Goal: Task Accomplishment & Management: Complete application form

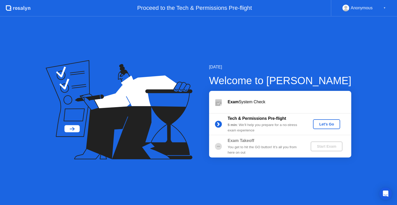
click at [325, 126] on div "Let's Go" at bounding box center [326, 124] width 23 height 4
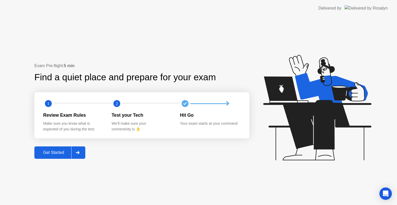
click at [46, 155] on div "Get Started" at bounding box center [53, 152] width 35 height 5
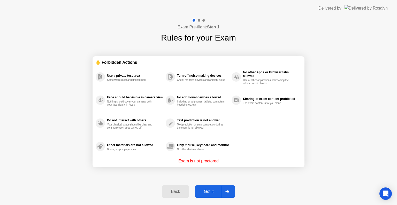
click at [207, 190] on div "Got it" at bounding box center [209, 191] width 24 height 5
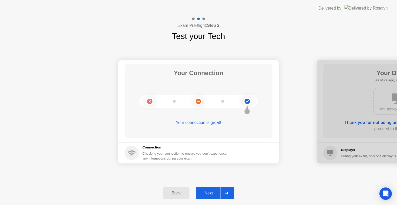
click at [205, 192] on div "Next" at bounding box center [208, 193] width 23 height 5
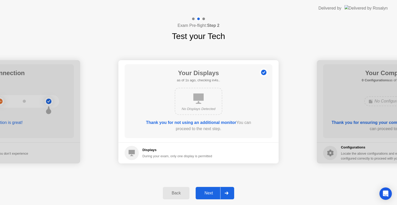
click at [207, 193] on div "Next" at bounding box center [208, 193] width 23 height 5
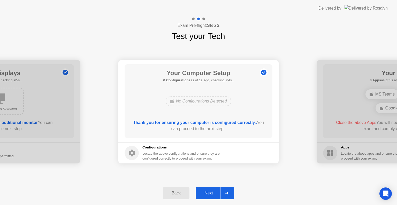
click at [209, 194] on div "Next" at bounding box center [208, 193] width 23 height 5
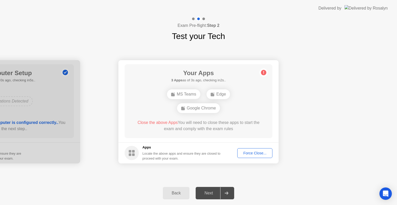
click at [259, 152] on div "Force Close..." at bounding box center [255, 153] width 32 height 4
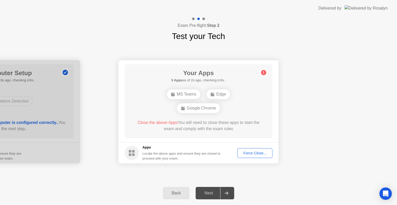
click at [248, 154] on div "Force Close..." at bounding box center [255, 153] width 32 height 4
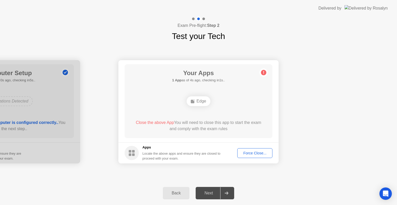
click at [146, 118] on div "Your Apps 1 App as of 4s ago, checking in1s.. Edge Close the above App You will…" at bounding box center [199, 101] width 148 height 74
click at [255, 152] on div "Force Close..." at bounding box center [255, 153] width 32 height 4
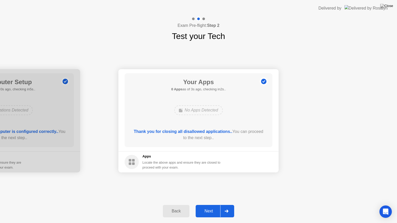
click at [211, 205] on div "Next" at bounding box center [208, 211] width 23 height 5
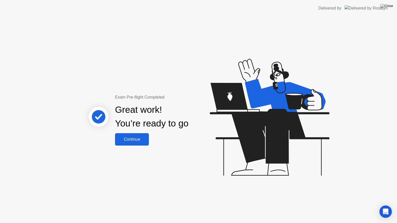
click at [125, 139] on div "Continue" at bounding box center [132, 139] width 31 height 5
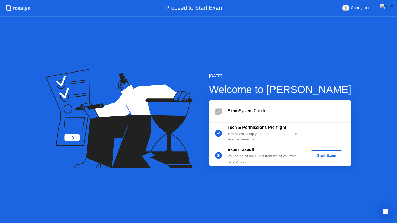
click at [326, 157] on div "Start Exam" at bounding box center [327, 155] width 28 height 4
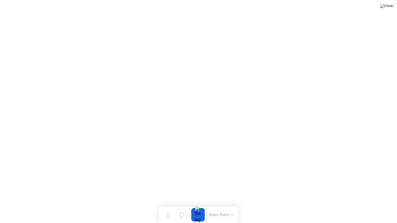
click at [198, 205] on div at bounding box center [198, 214] width 11 height 13
click at [197, 205] on div at bounding box center [198, 214] width 11 height 13
click at [219, 205] on button "Exam Rules" at bounding box center [221, 215] width 27 height 5
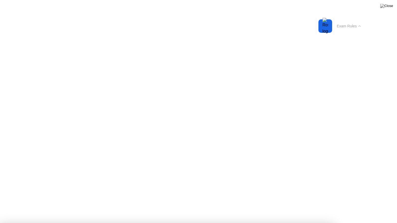
click at [356, 26] on button "Exam Rules" at bounding box center [348, 26] width 27 height 5
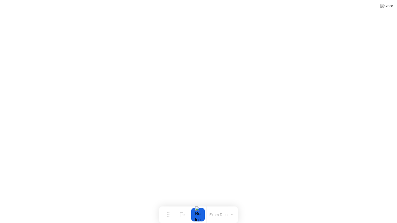
click at [222, 205] on button "Exam Rules" at bounding box center [221, 215] width 27 height 5
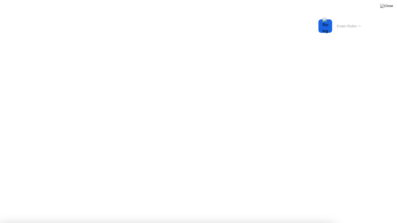
click at [356, 26] on button "Exam Rules" at bounding box center [348, 26] width 27 height 5
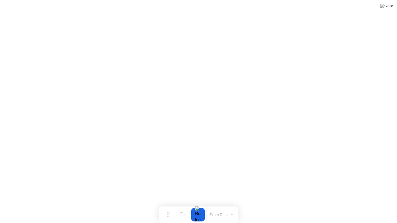
click at [211, 205] on button "Exam Rules" at bounding box center [221, 215] width 27 height 5
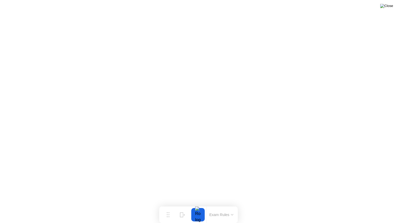
click at [391, 7] on img at bounding box center [386, 6] width 13 height 4
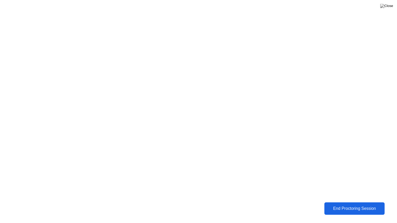
click at [367, 205] on div "End Proctoring Session" at bounding box center [354, 208] width 58 height 5
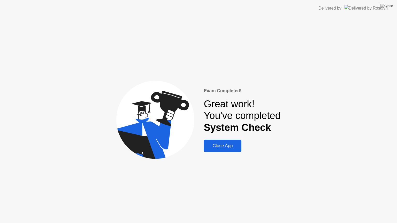
click at [231, 147] on div "Close App" at bounding box center [222, 145] width 35 height 5
